Goal: Find contact information: Find contact information

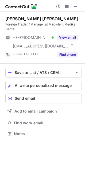
scroll to position [130, 85]
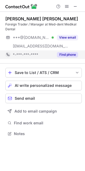
click at [71, 55] on button "Find phone" at bounding box center [67, 54] width 21 height 5
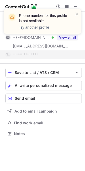
click at [78, 13] on span at bounding box center [77, 13] width 4 height 5
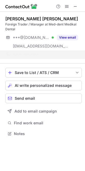
click at [69, 39] on div "Phone number for this profile is not available Try another profile" at bounding box center [43, 24] width 86 height 40
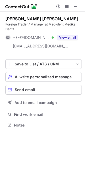
click at [70, 38] on div "Phone number for this profile is not available Try another profile Omer Faruk O…" at bounding box center [42, 85] width 85 height 171
click at [70, 38] on button "View email" at bounding box center [67, 37] width 21 height 5
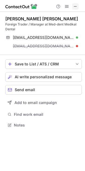
click at [76, 6] on span at bounding box center [76, 6] width 4 height 4
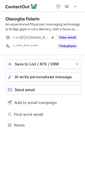
scroll to position [122, 85]
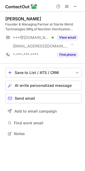
scroll to position [130, 85]
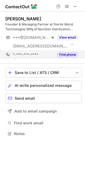
click at [73, 57] on button "Find phone" at bounding box center [67, 54] width 21 height 5
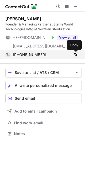
click at [76, 56] on span at bounding box center [76, 55] width 4 height 4
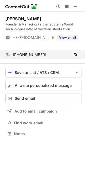
scroll to position [122, 85]
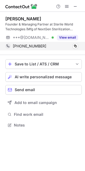
drag, startPoint x: 76, startPoint y: 6, endPoint x: 17, endPoint y: 47, distance: 71.6
click at [76, 7] on span at bounding box center [76, 6] width 4 height 4
